Goal: Find specific page/section: Find specific page/section

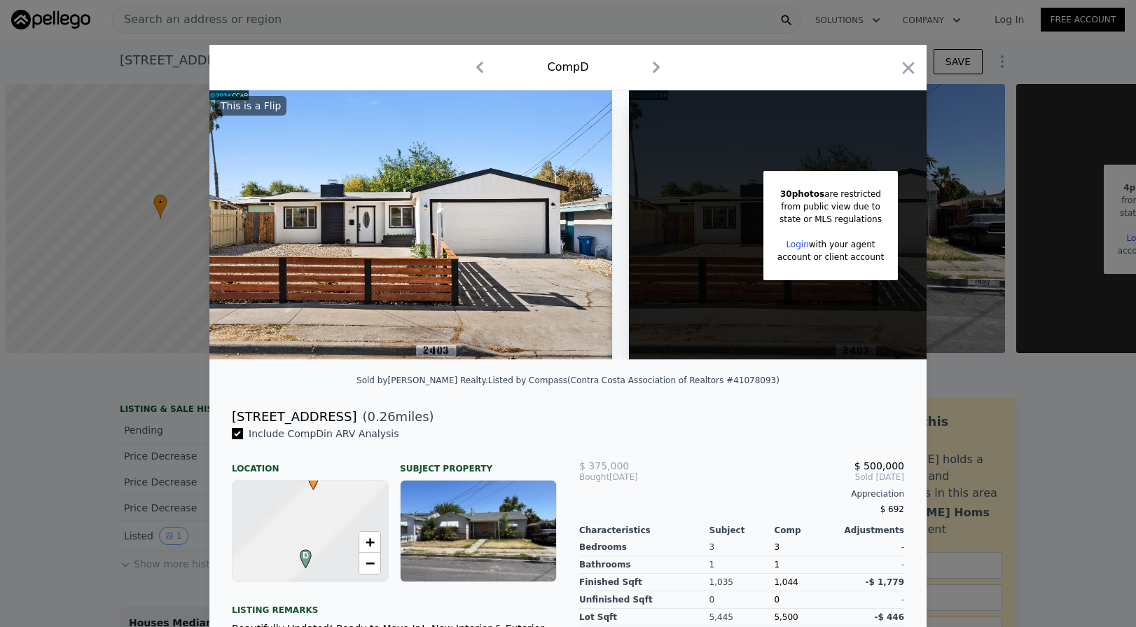
scroll to position [0, 6]
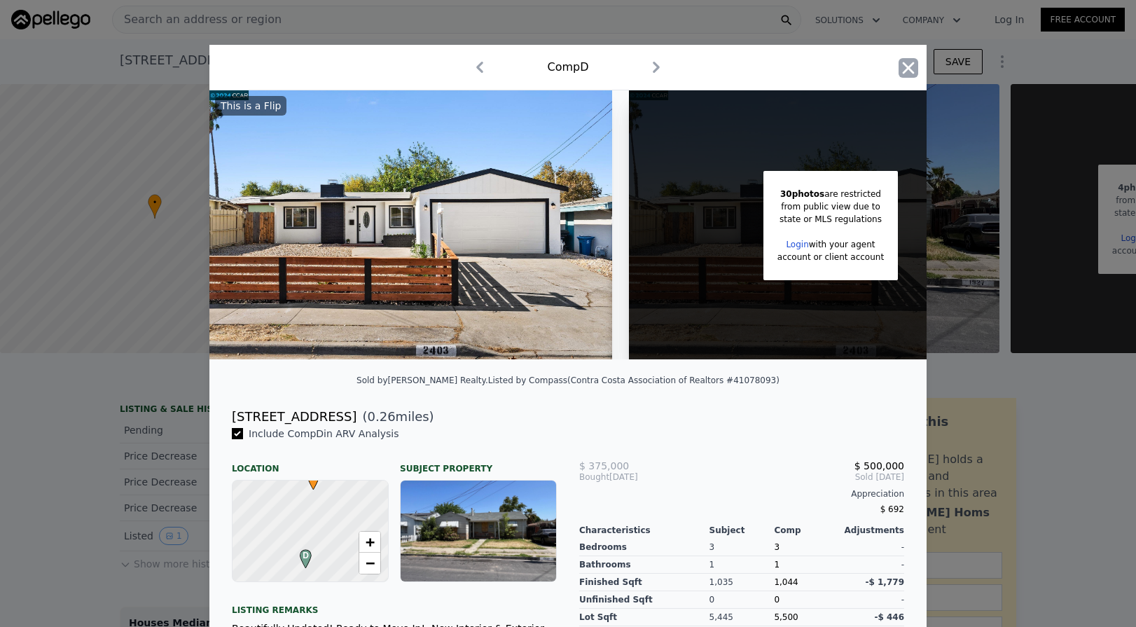
click at [907, 67] on icon "button" at bounding box center [909, 68] width 12 height 12
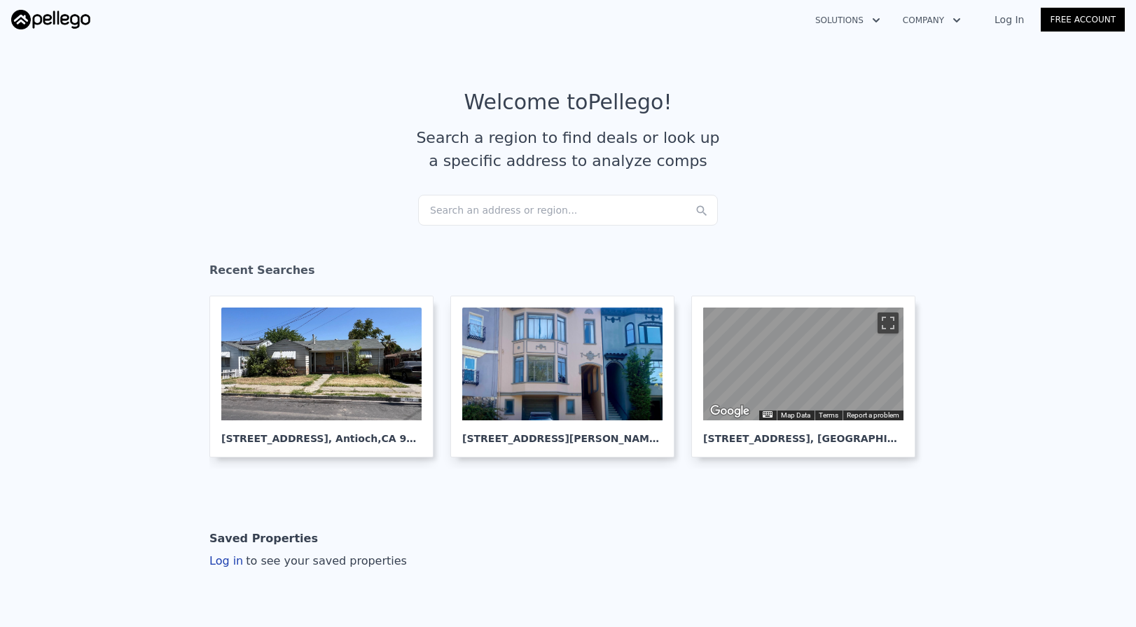
click at [449, 203] on div "Search an address or region..." at bounding box center [568, 210] width 300 height 31
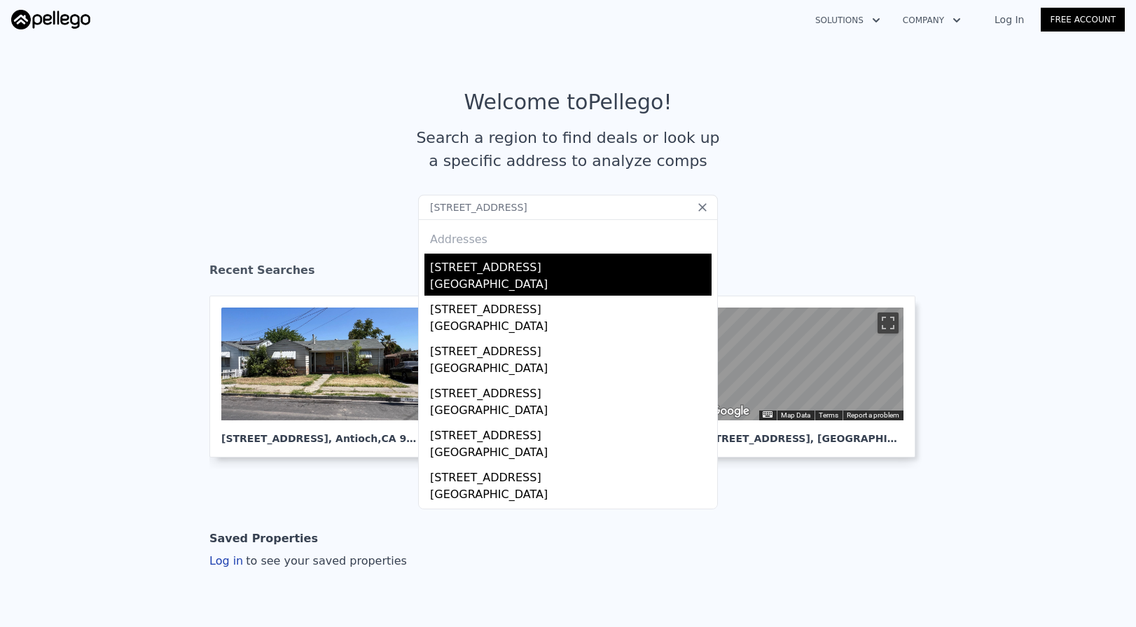
type input "6028 HOLLYHURST WAY Sacramento, CA 95823"
click at [480, 284] on div "Sacramento, CA 95823" at bounding box center [570, 286] width 281 height 20
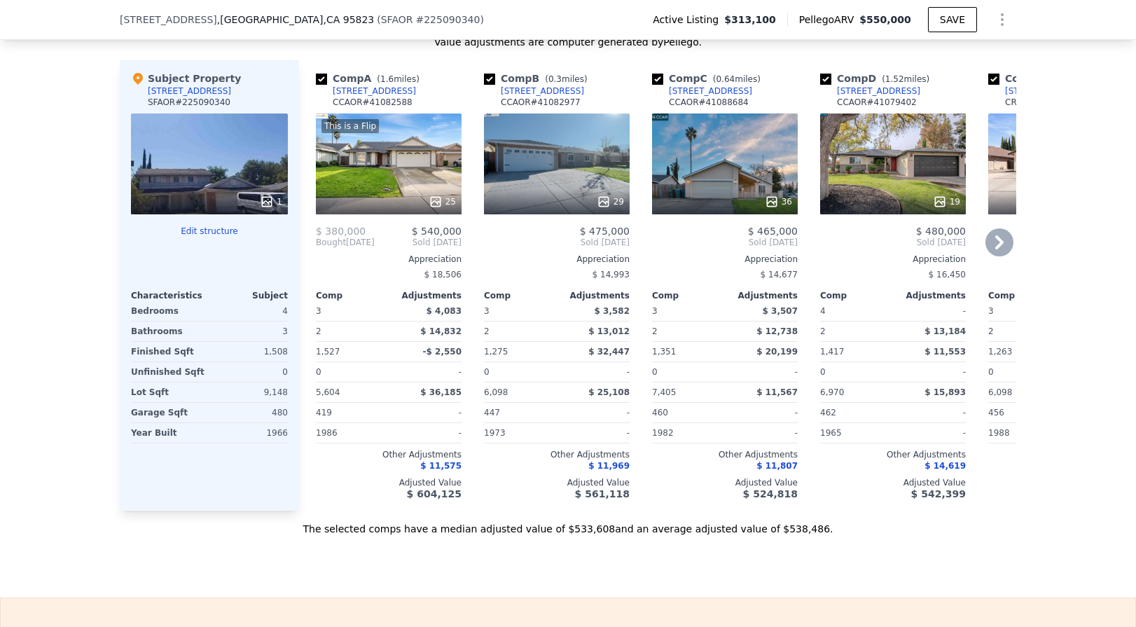
scroll to position [1461, 0]
